Goal: Entertainment & Leisure: Browse casually

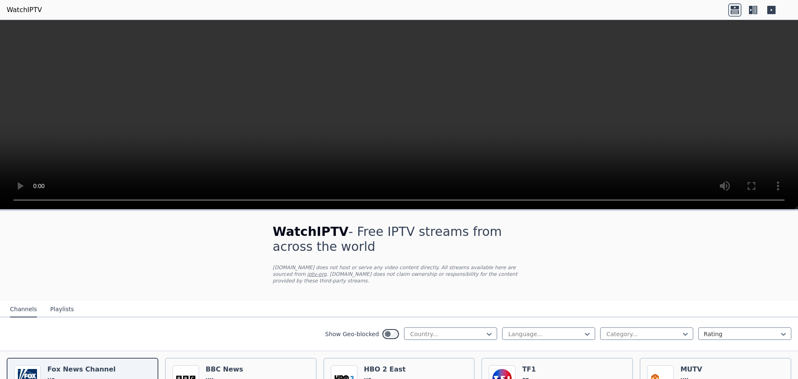
drag, startPoint x: 798, startPoint y: 94, endPoint x: 798, endPoint y: 142, distance: 48.7
click at [798, 142] on video at bounding box center [399, 115] width 798 height 190
click at [475, 330] on div at bounding box center [448, 334] width 76 height 8
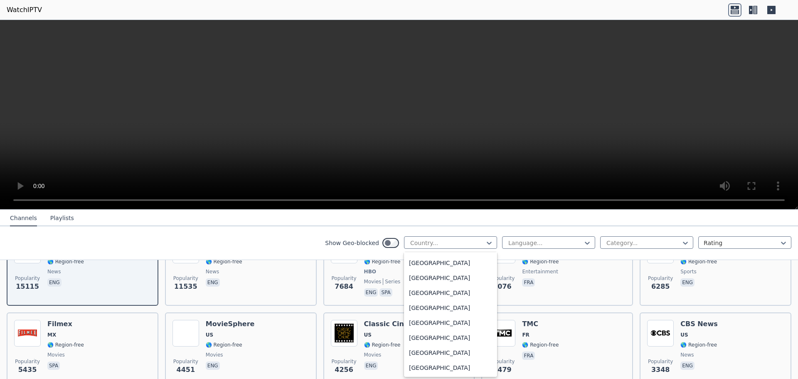
scroll to position [2863, 0]
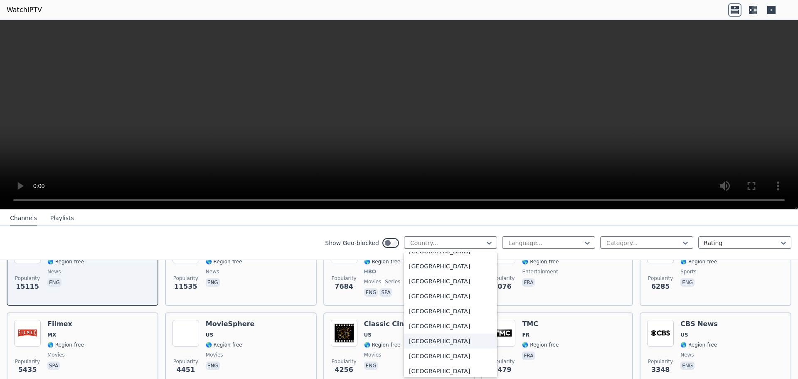
click at [429, 341] on div "[GEOGRAPHIC_DATA]" at bounding box center [450, 341] width 93 height 15
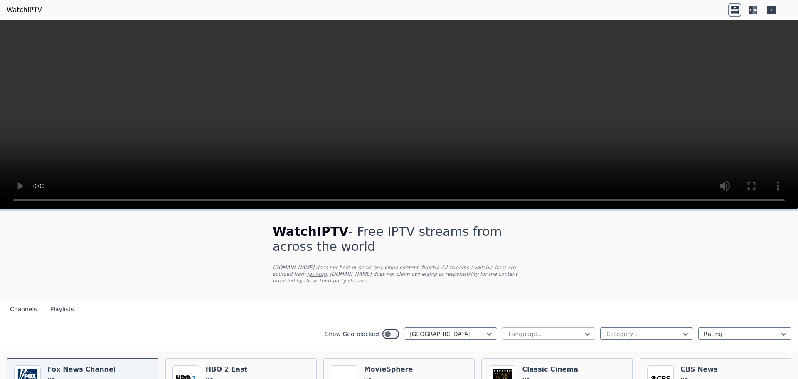
click at [586, 327] on div "Language..." at bounding box center [548, 333] width 93 height 12
click at [520, 375] on div "English" at bounding box center [548, 382] width 93 height 15
click at [610, 330] on div at bounding box center [644, 334] width 76 height 8
click at [624, 345] on div "All categories" at bounding box center [647, 352] width 93 height 15
click at [708, 330] on div at bounding box center [742, 334] width 76 height 8
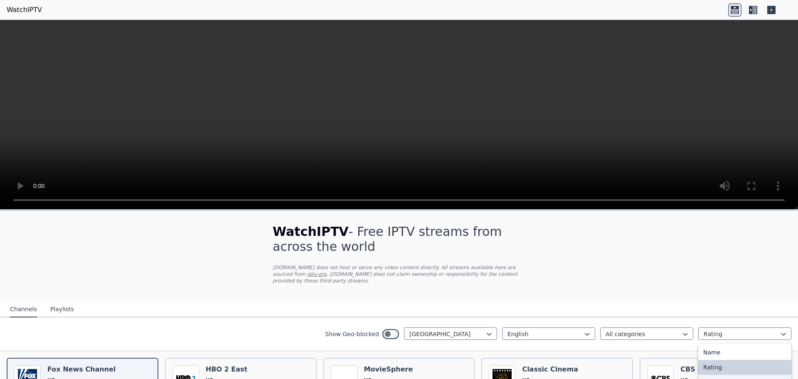
click at [712, 375] on div "Date added" at bounding box center [745, 382] width 93 height 15
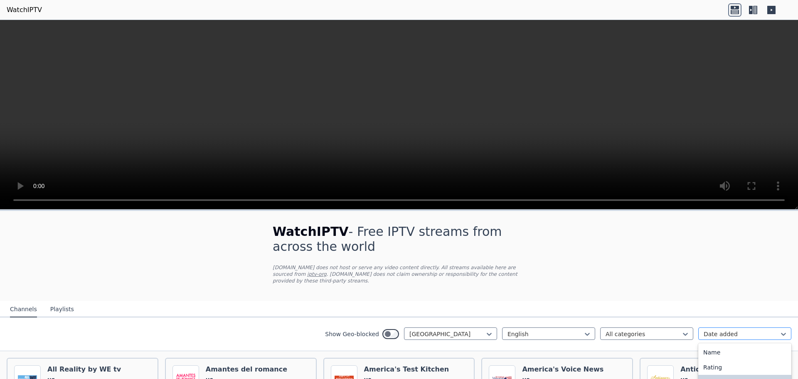
click at [764, 330] on div at bounding box center [742, 334] width 76 height 8
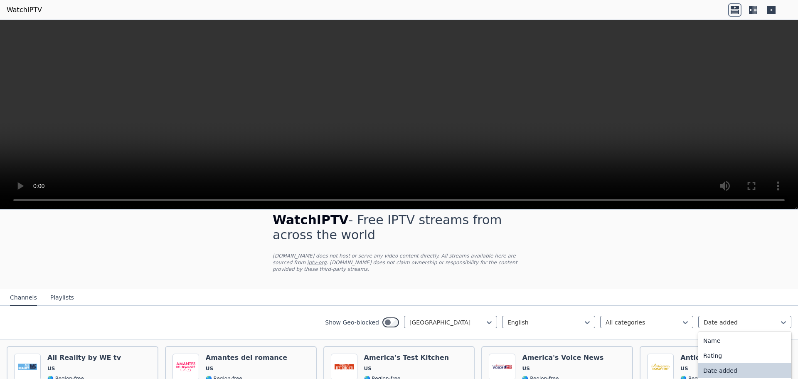
scroll to position [35, 0]
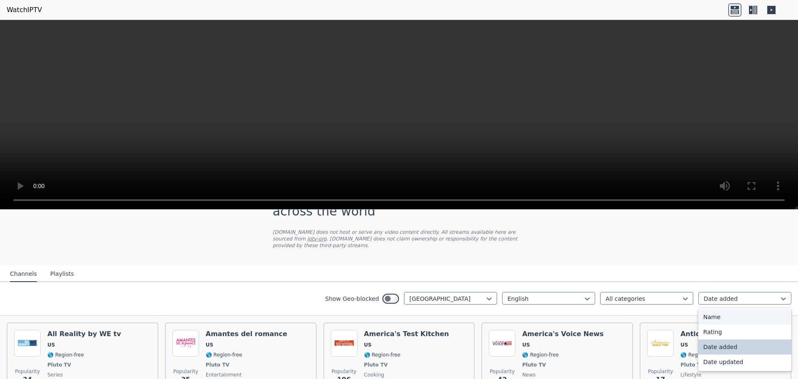
click at [707, 309] on div "Name" at bounding box center [745, 316] width 93 height 15
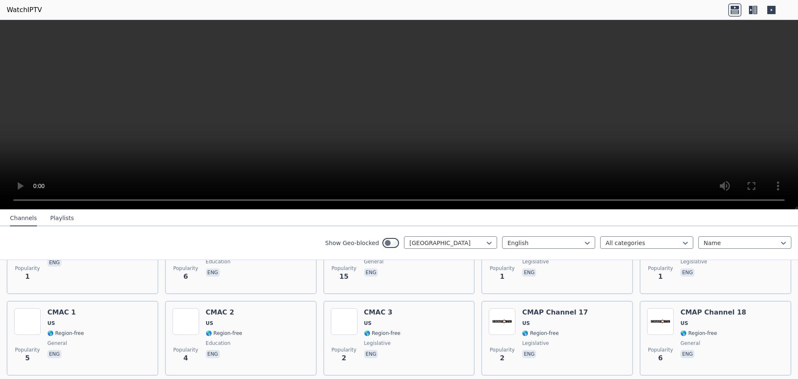
scroll to position [4139, 0]
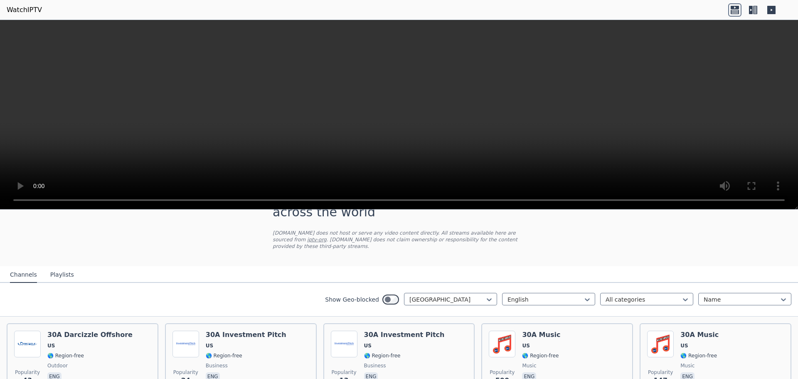
scroll to position [0, 0]
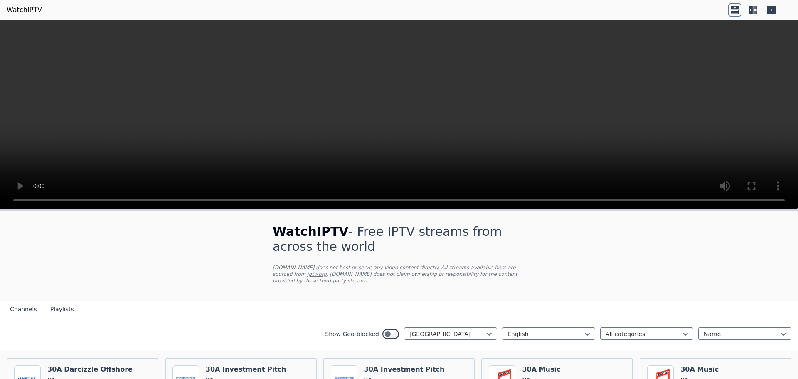
click at [752, 12] on icon at bounding box center [751, 10] width 4 height 8
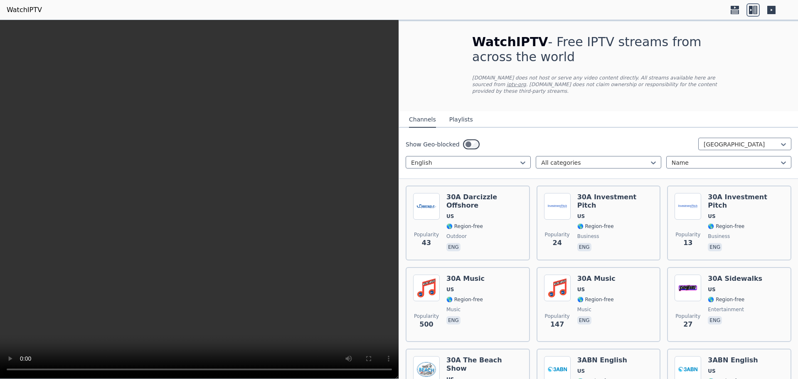
click at [769, 8] on icon at bounding box center [772, 10] width 8 height 8
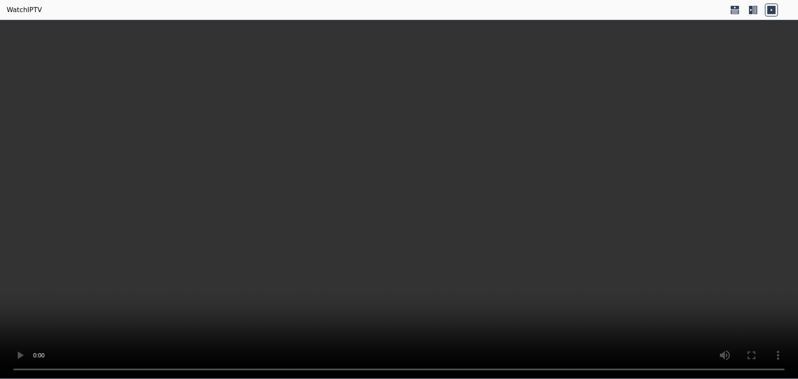
click at [739, 14] on icon at bounding box center [735, 9] width 13 height 13
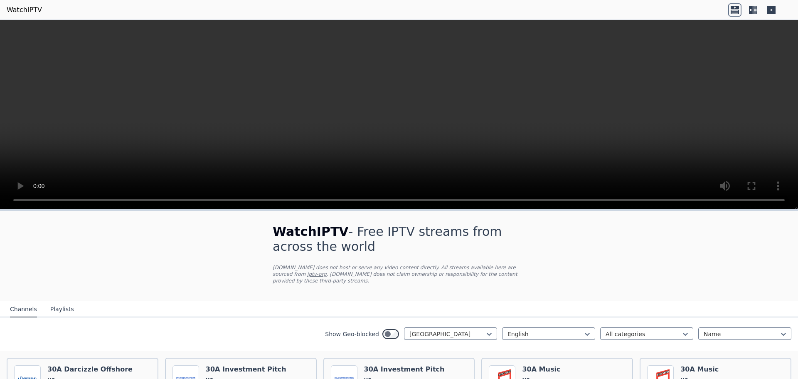
click at [327, 271] on link "iptv-org" at bounding box center [317, 274] width 20 height 6
